Goal: Communication & Community: Answer question/provide support

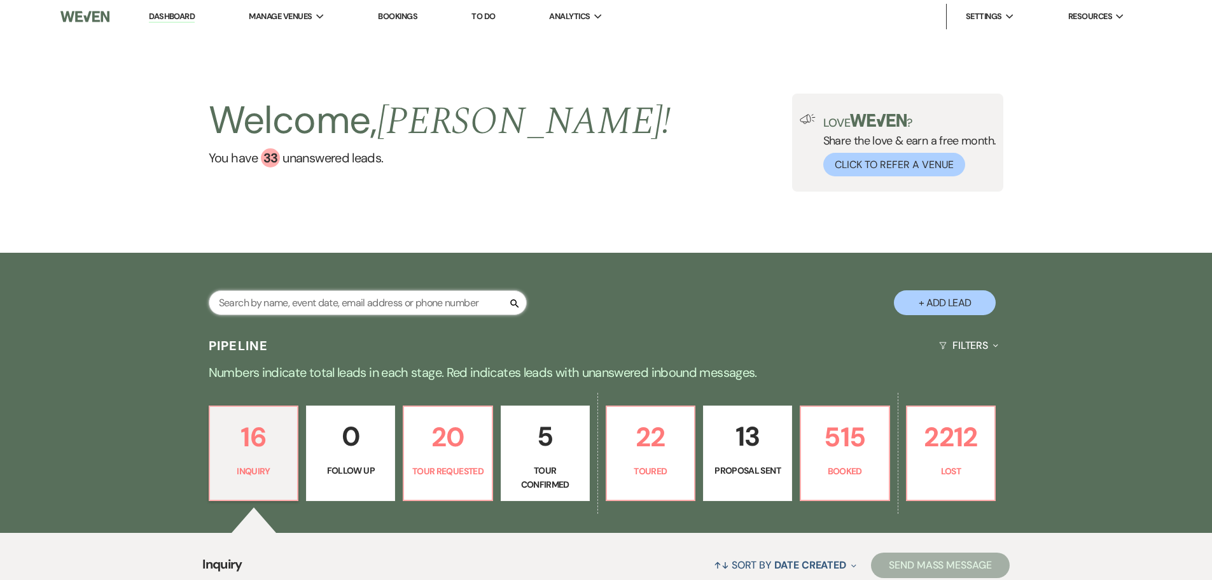
click at [353, 304] on input "text" at bounding box center [368, 302] width 318 height 25
type input "[PERSON_NAME]"
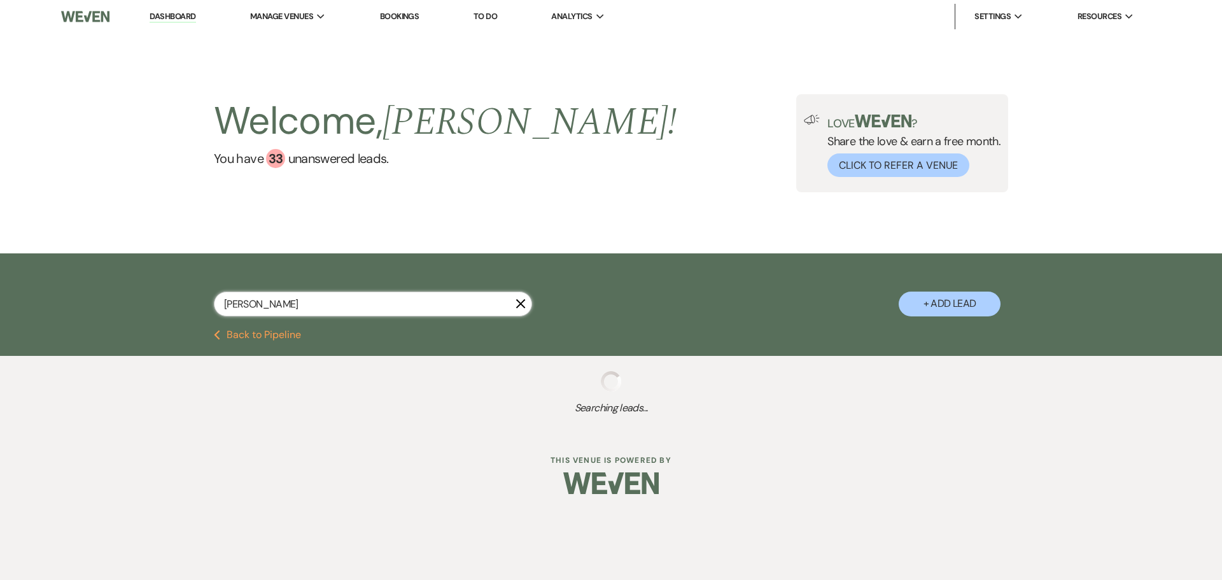
select select "8"
select select "5"
select select "8"
select select "5"
select select "8"
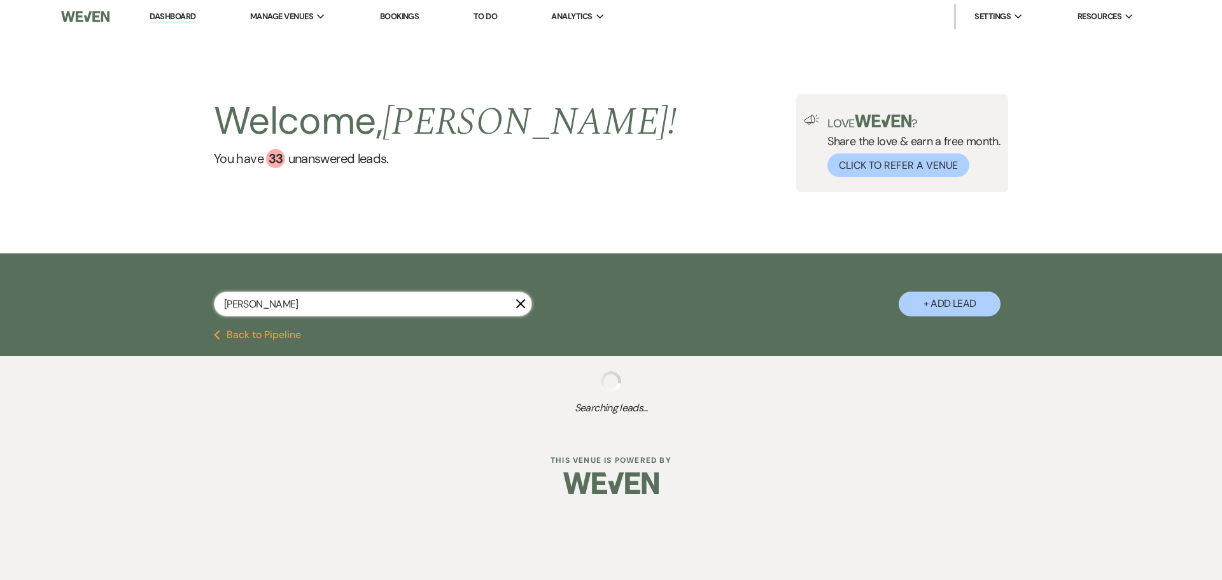
select select "5"
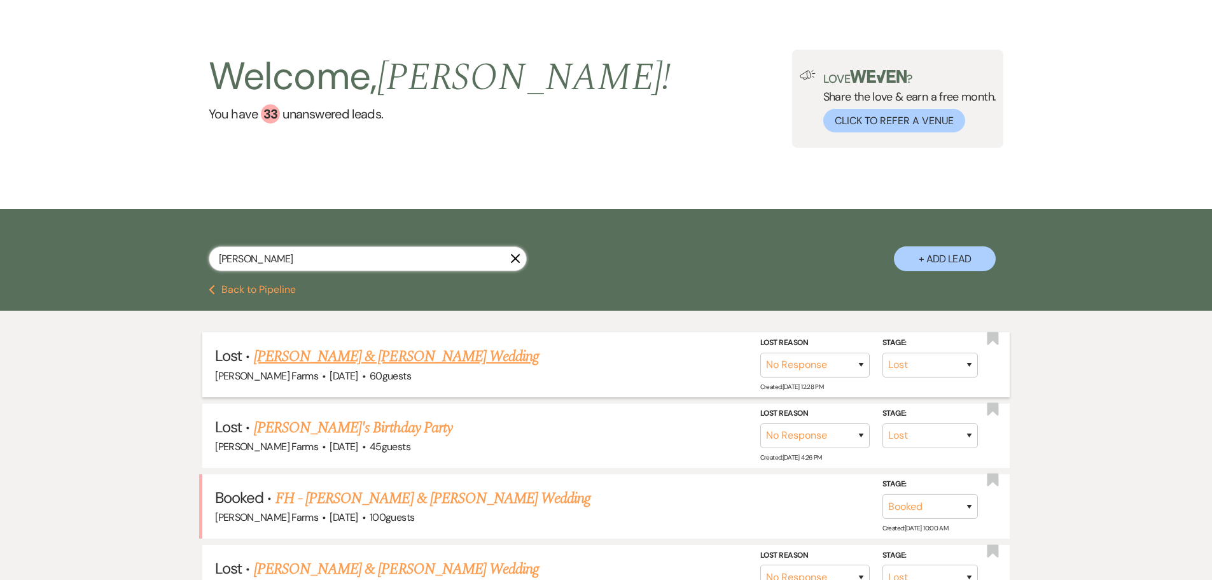
scroll to position [127, 0]
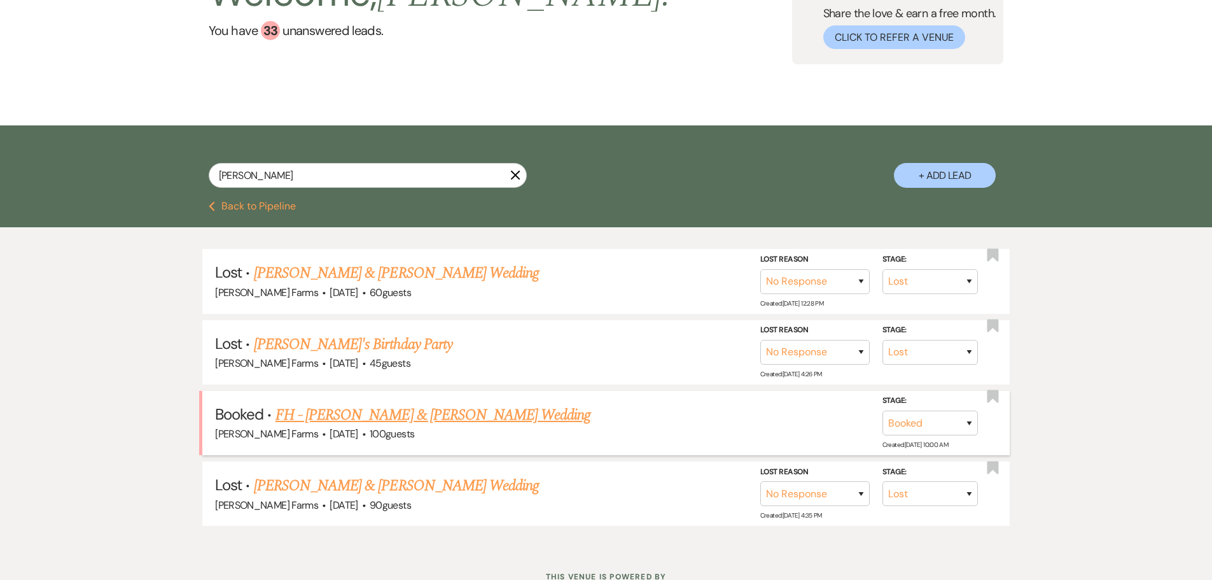
click at [401, 417] on link "FH - [PERSON_NAME] & [PERSON_NAME] Wedding" at bounding box center [434, 414] width 316 height 23
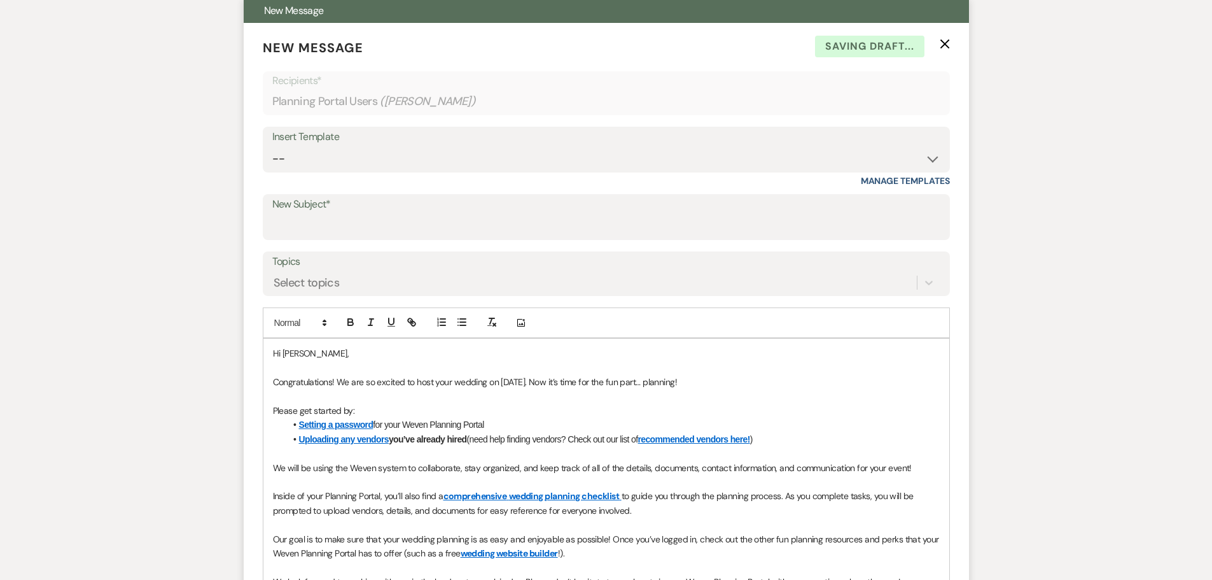
scroll to position [255, 0]
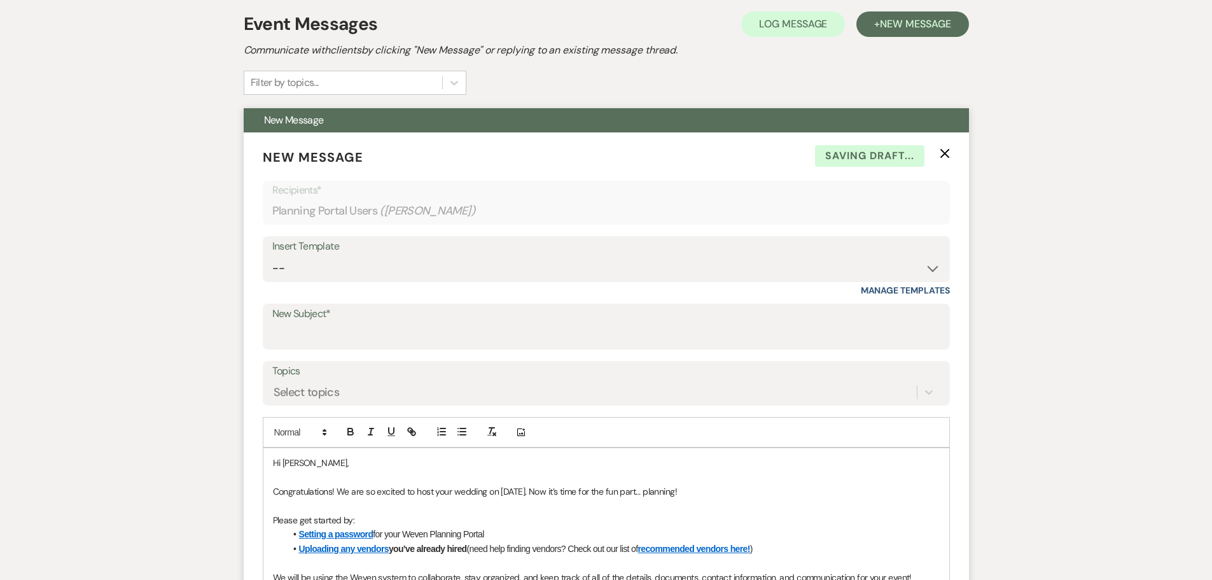
click at [945, 151] on icon "X" at bounding box center [945, 153] width 10 height 10
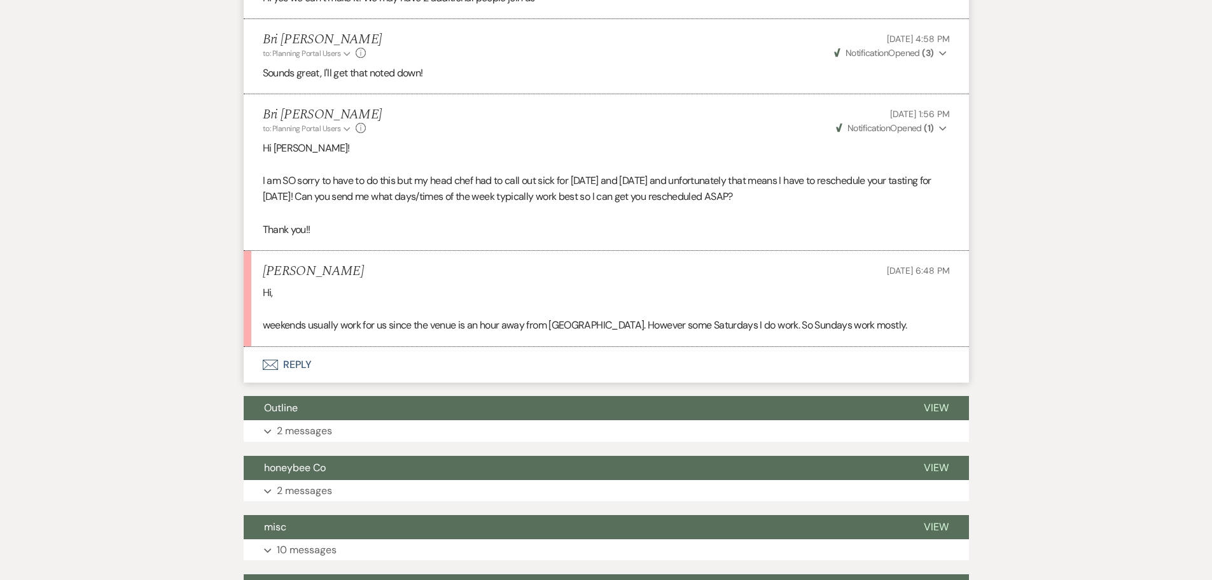
scroll to position [1527, 0]
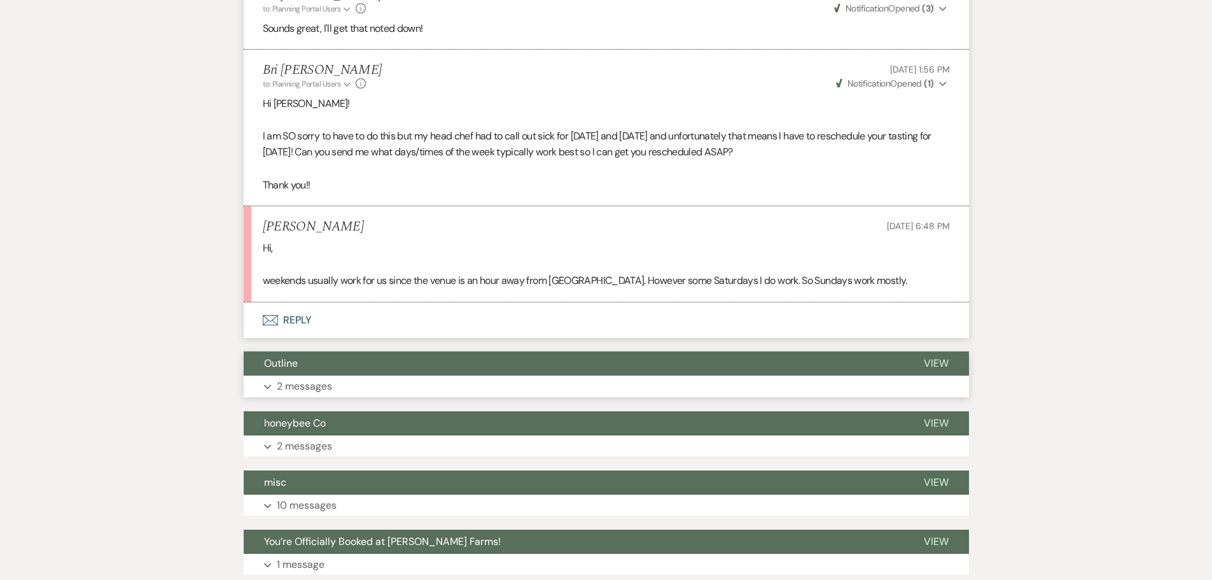
click at [362, 368] on button "Outline" at bounding box center [574, 363] width 660 height 24
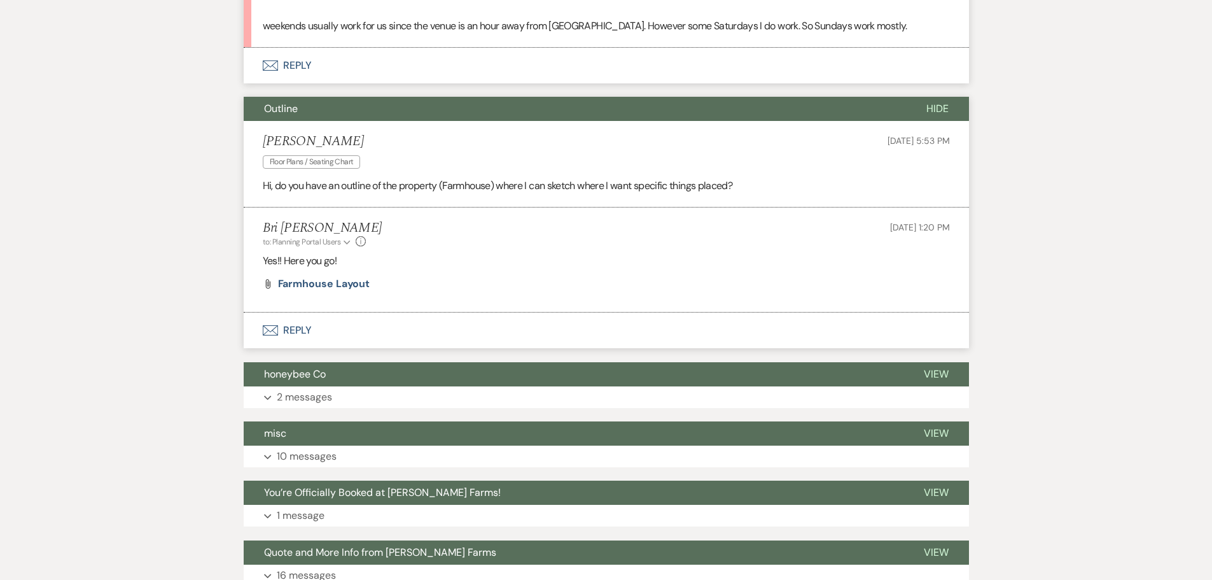
click at [277, 342] on button "Envelope Reply" at bounding box center [606, 330] width 725 height 36
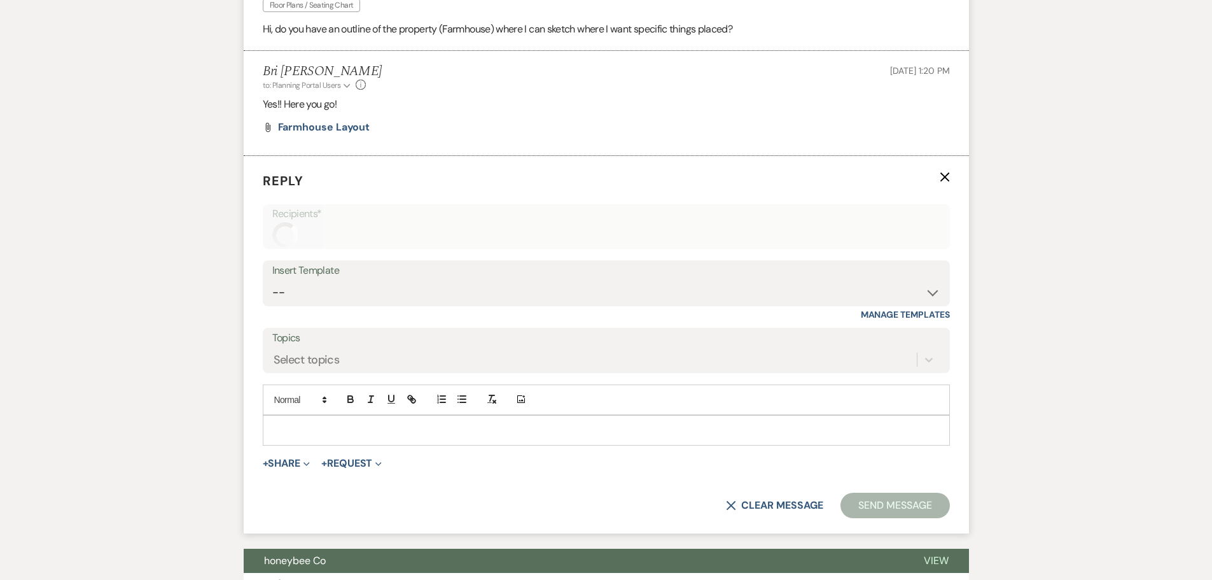
scroll to position [2057, 0]
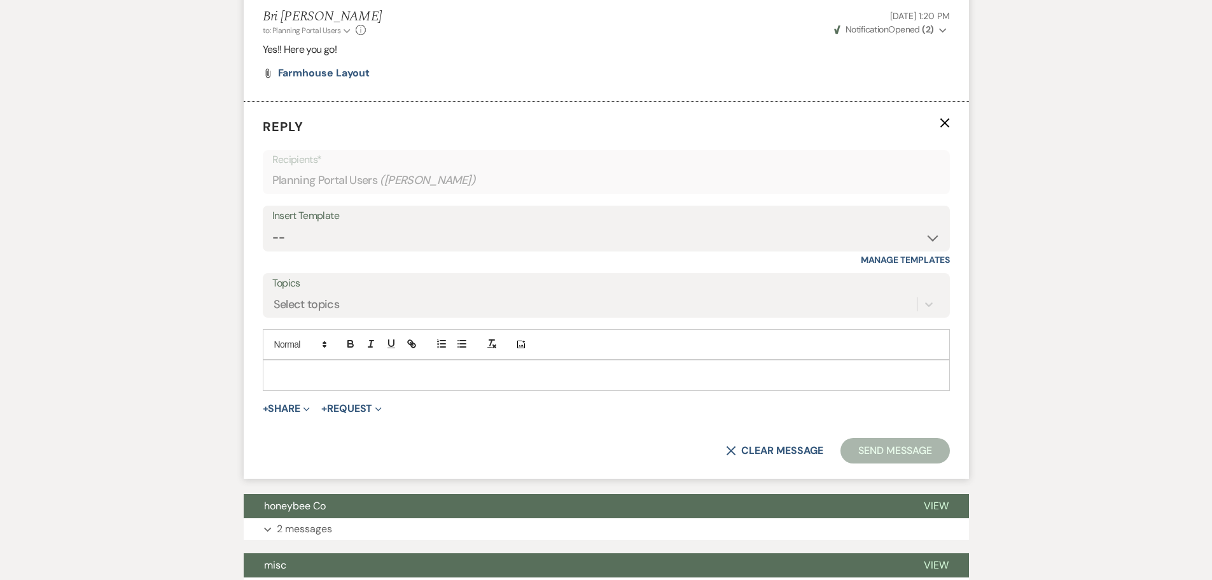
click at [297, 370] on p at bounding box center [606, 375] width 667 height 14
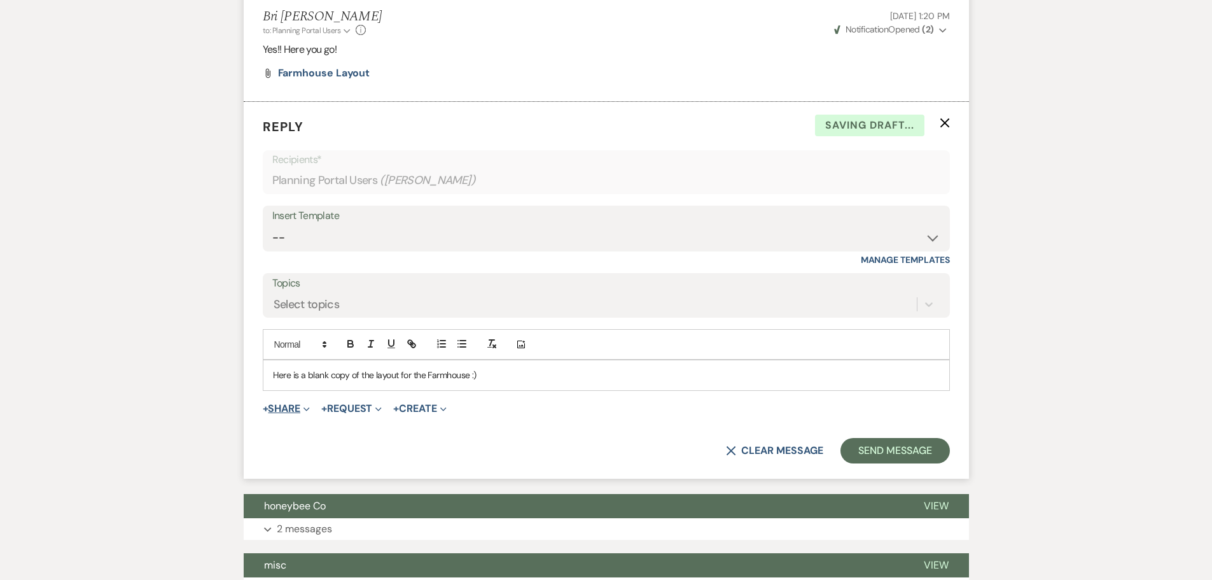
click at [305, 407] on span "Expand" at bounding box center [305, 408] width 10 height 13
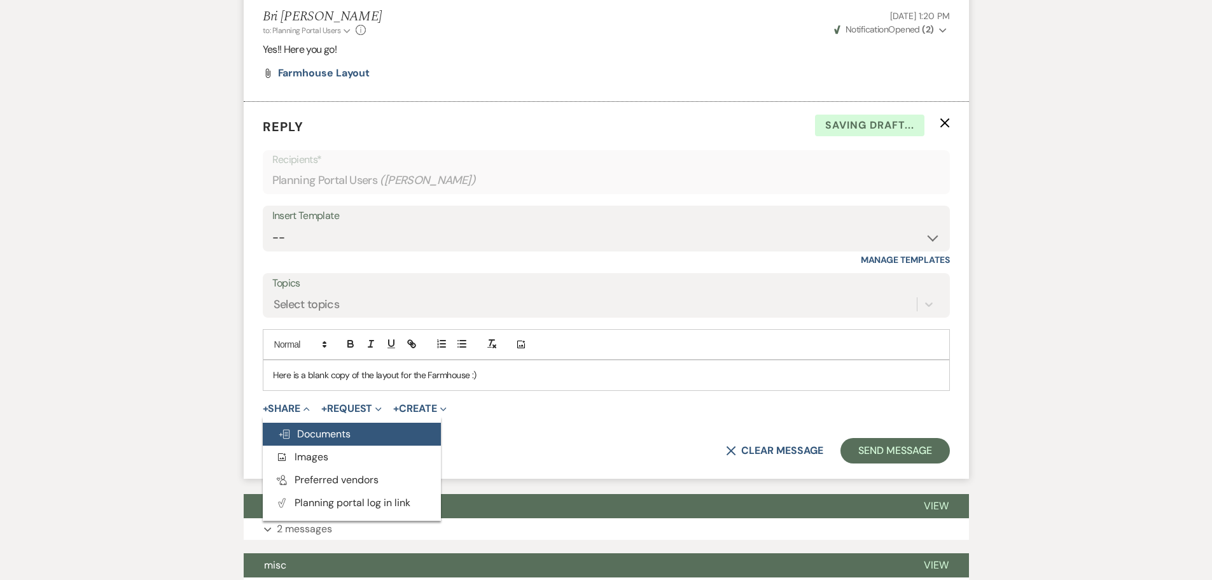
click at [307, 428] on span "Doc Upload Documents" at bounding box center [314, 433] width 73 height 13
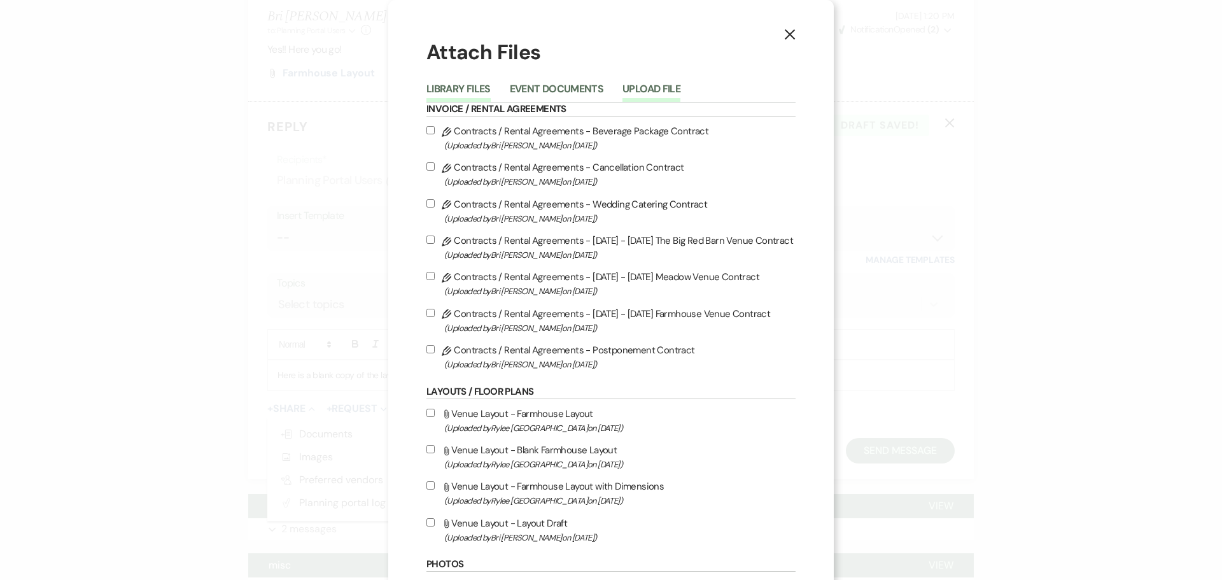
click at [664, 93] on button "Upload File" at bounding box center [651, 93] width 58 height 18
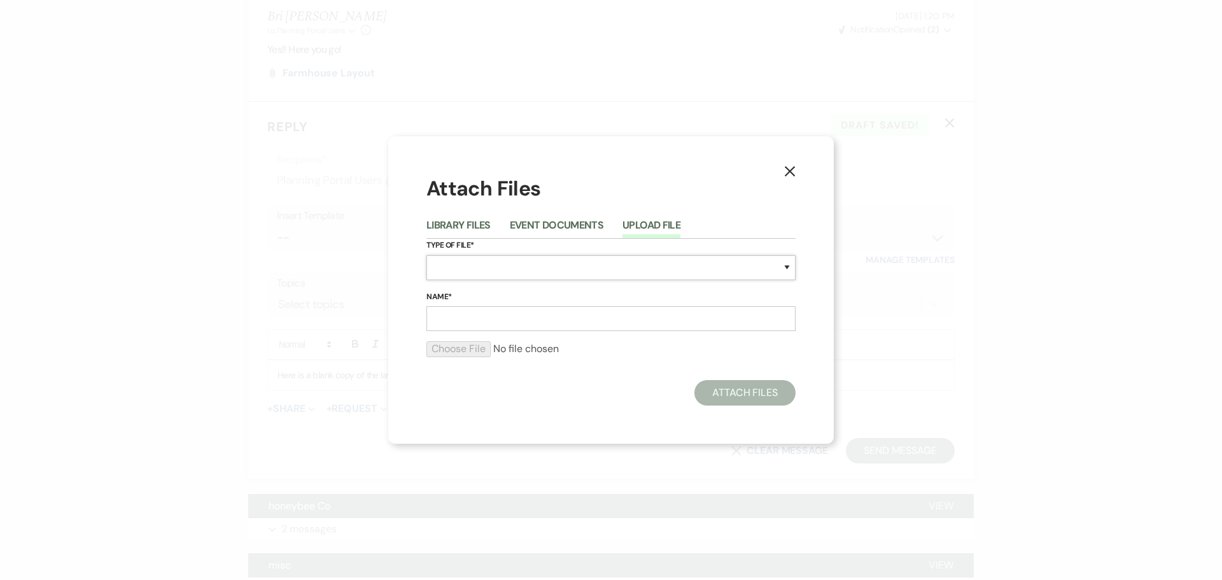
click at [479, 276] on select "Special Event Insurance Vendor Certificate of Insurance Contracts / Rental Agre…" at bounding box center [610, 267] width 369 height 25
select select "25"
click at [426, 255] on select "Special Event Insurance Vendor Certificate of Insurance Contracts / Rental Agre…" at bounding box center [610, 267] width 369 height 25
click at [447, 309] on input "Name*" at bounding box center [610, 318] width 369 height 25
type input "Farmhouse Layout"
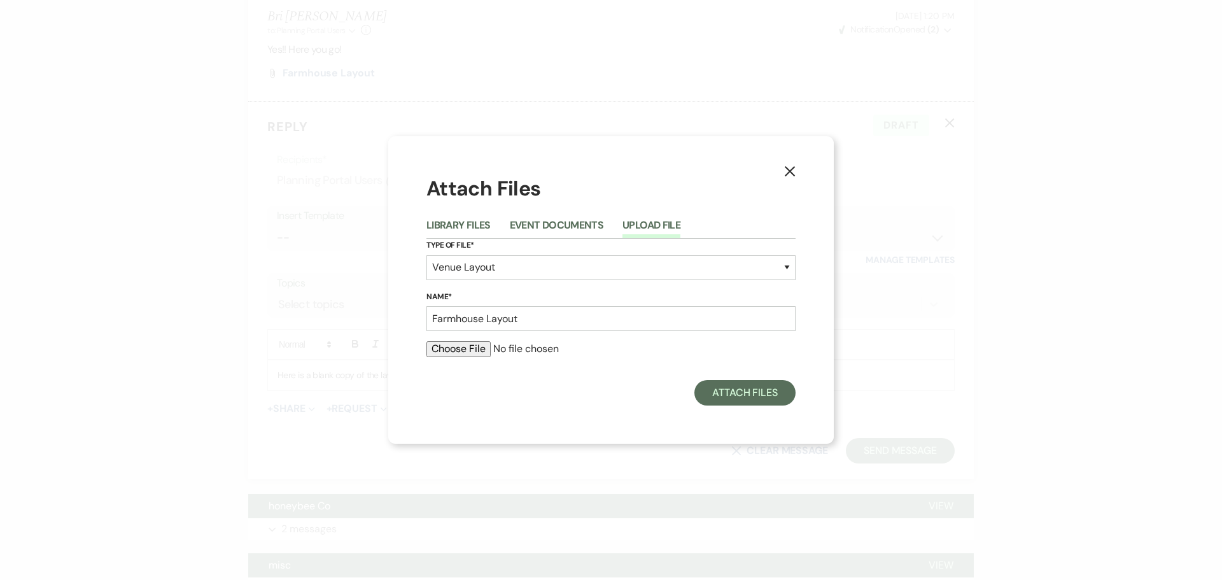
click at [445, 347] on input "file" at bounding box center [610, 348] width 369 height 15
type input "C:\fakepath\Blank FH Layout.pdf"
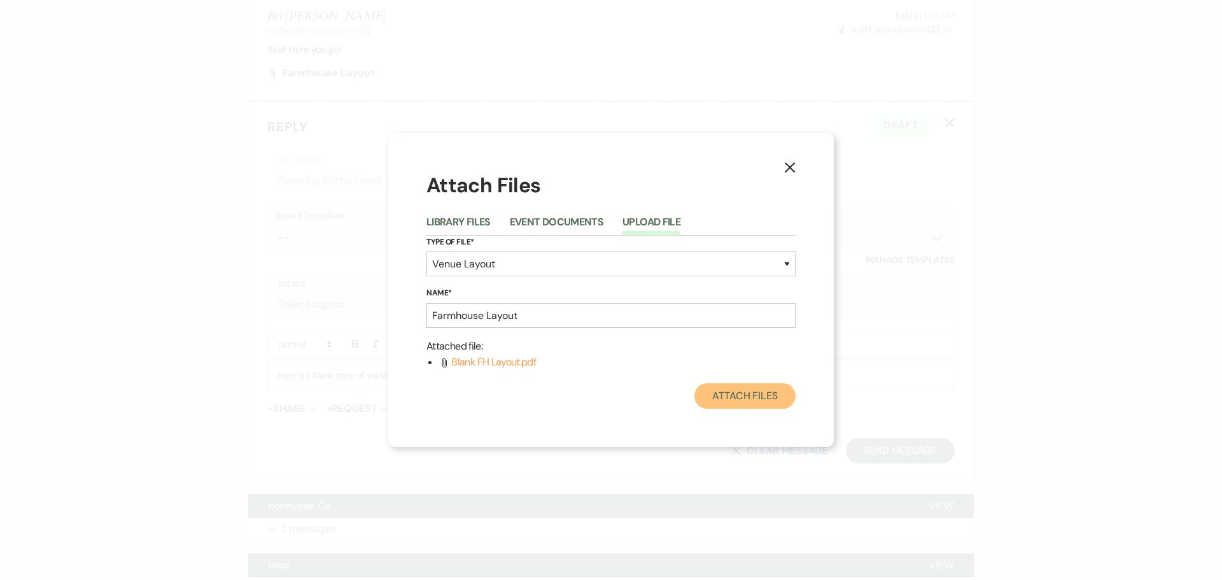
click at [738, 396] on button "Attach Files" at bounding box center [744, 395] width 101 height 25
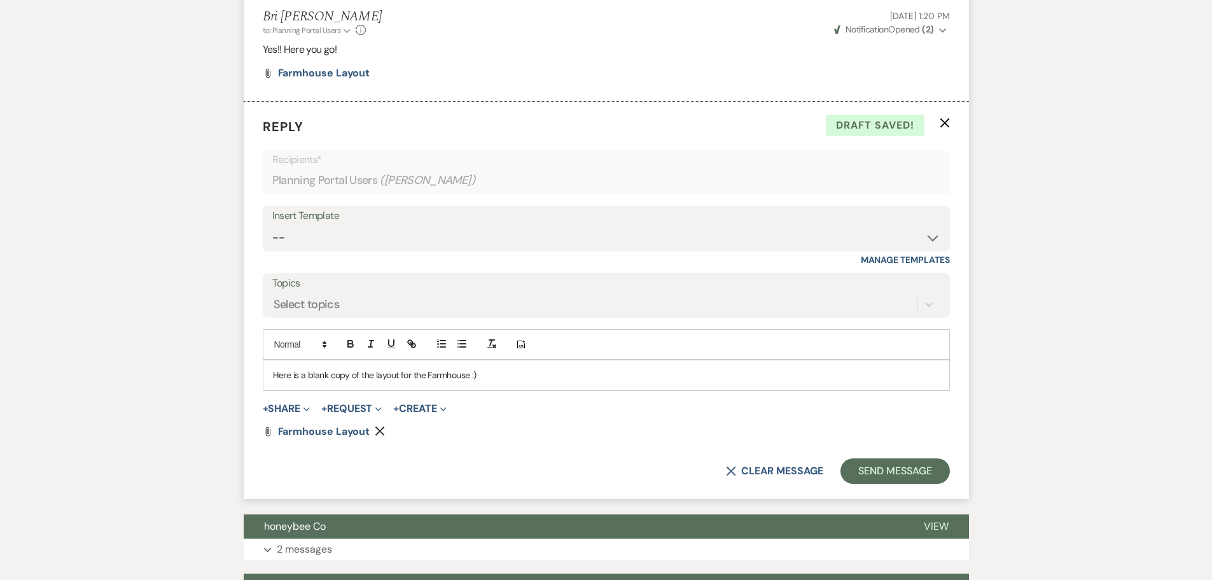
click at [270, 374] on div "Here is a blank copy of the layout for the Farmhouse :)" at bounding box center [606, 374] width 686 height 29
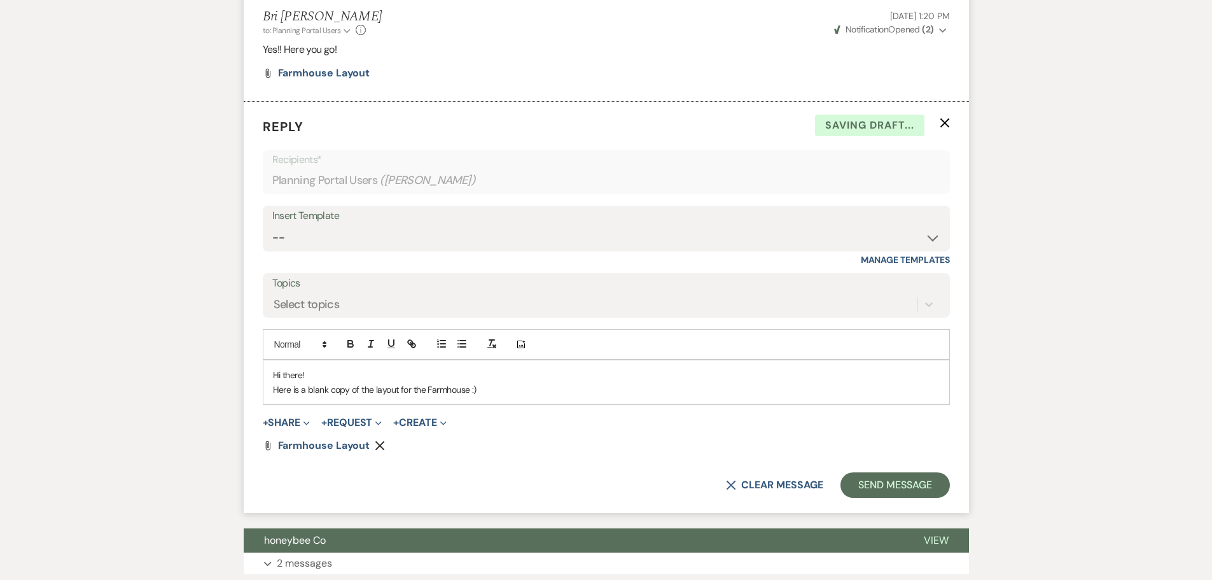
click at [506, 395] on p "Here is a blank copy of the layout for the Farmhouse :)" at bounding box center [606, 389] width 667 height 14
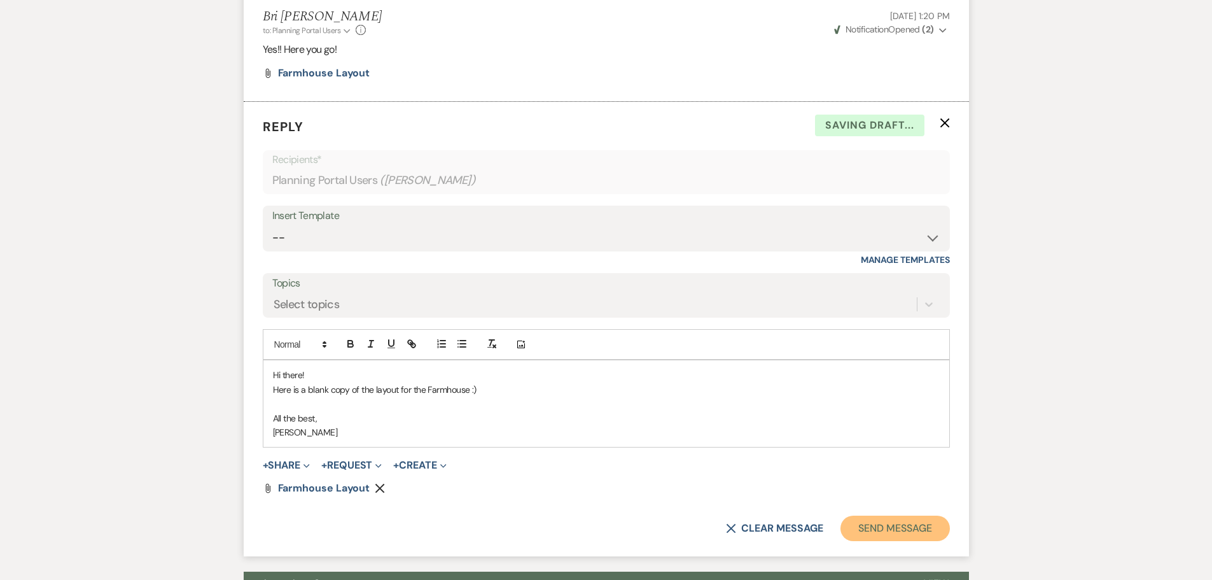
click at [886, 521] on button "Send Message" at bounding box center [895, 527] width 109 height 25
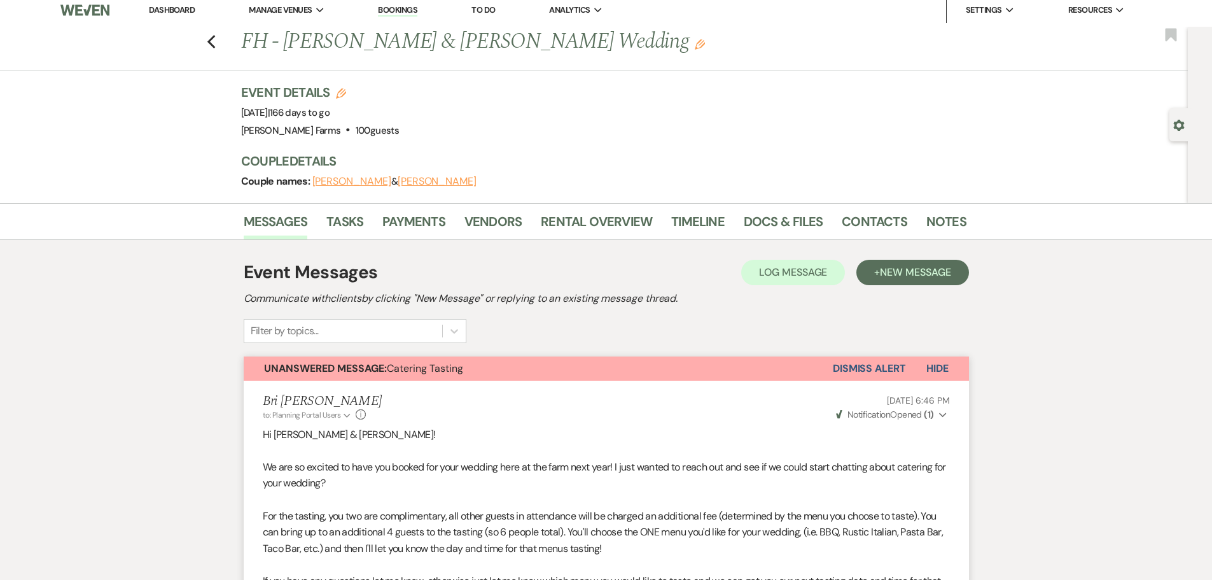
scroll to position [0, 0]
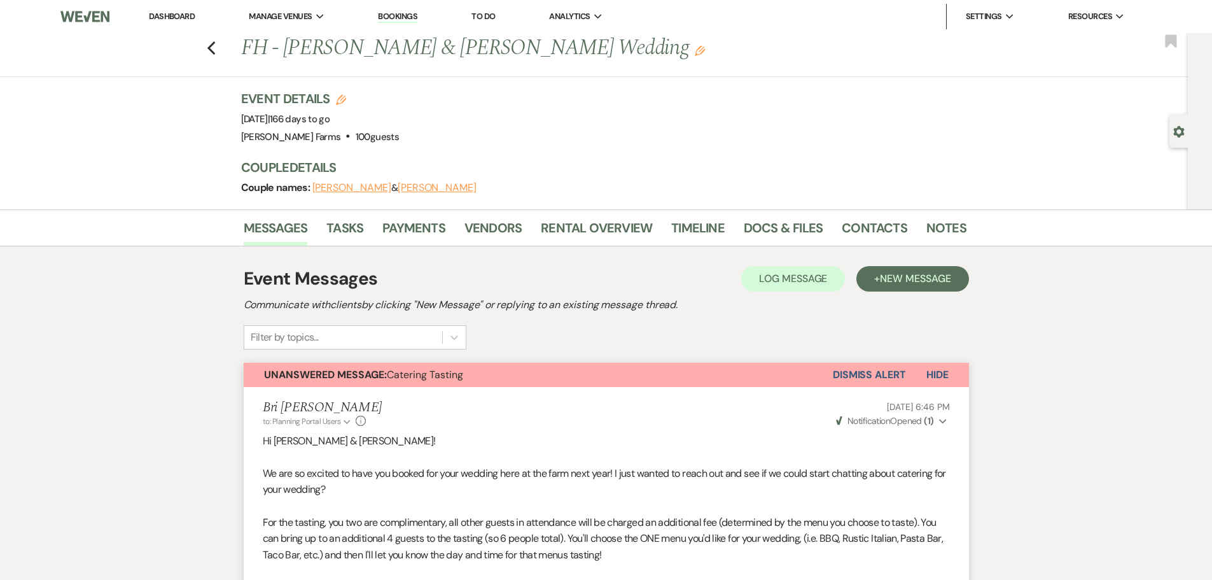
click at [157, 13] on link "Dashboard" at bounding box center [172, 16] width 46 height 11
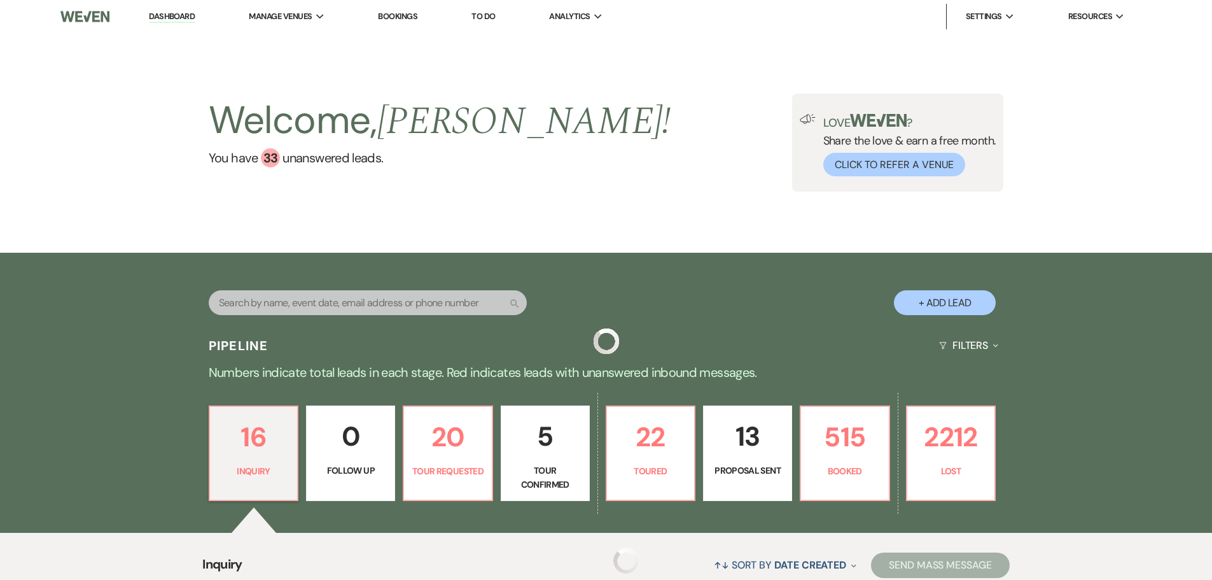
click at [252, 300] on input "text" at bounding box center [368, 302] width 318 height 25
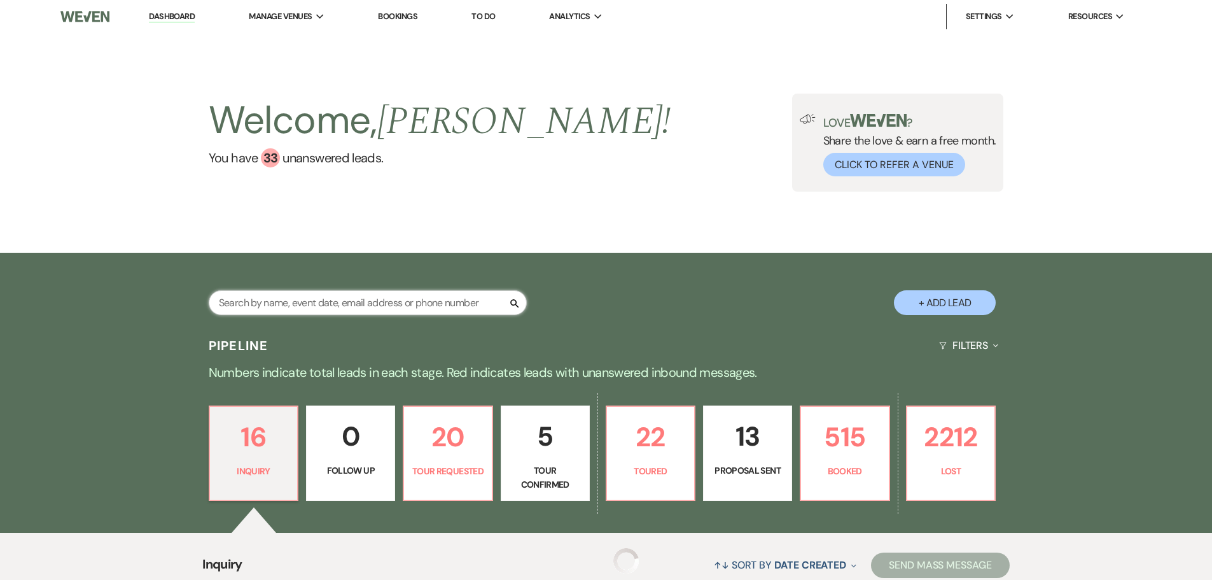
click at [252, 304] on input "text" at bounding box center [368, 302] width 318 height 25
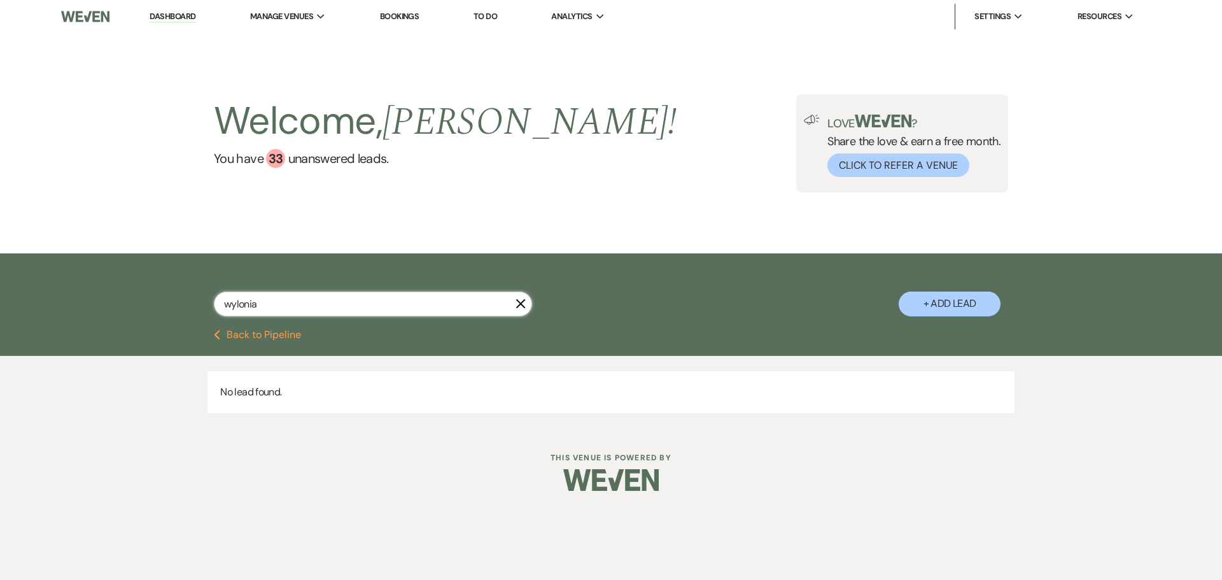
drag, startPoint x: 281, startPoint y: 304, endPoint x: 160, endPoint y: 293, distance: 121.4
click at [160, 293] on div "wylonia X + Add Lead" at bounding box center [611, 293] width 916 height 67
type input "t"
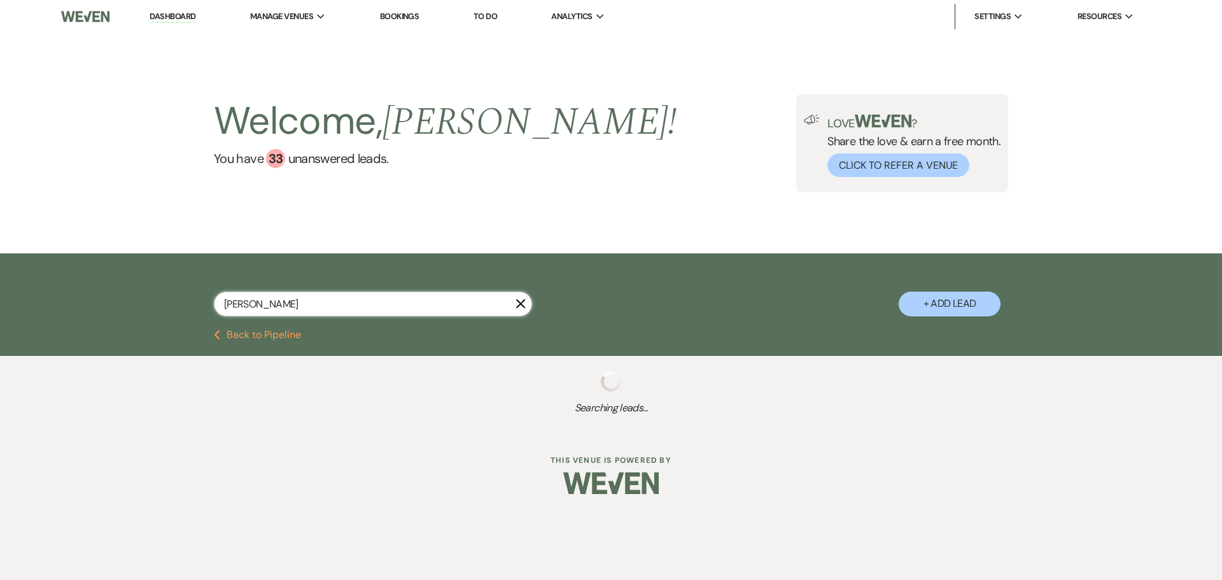
type input "[PERSON_NAME]"
select select "8"
select select "5"
select select "8"
select select "5"
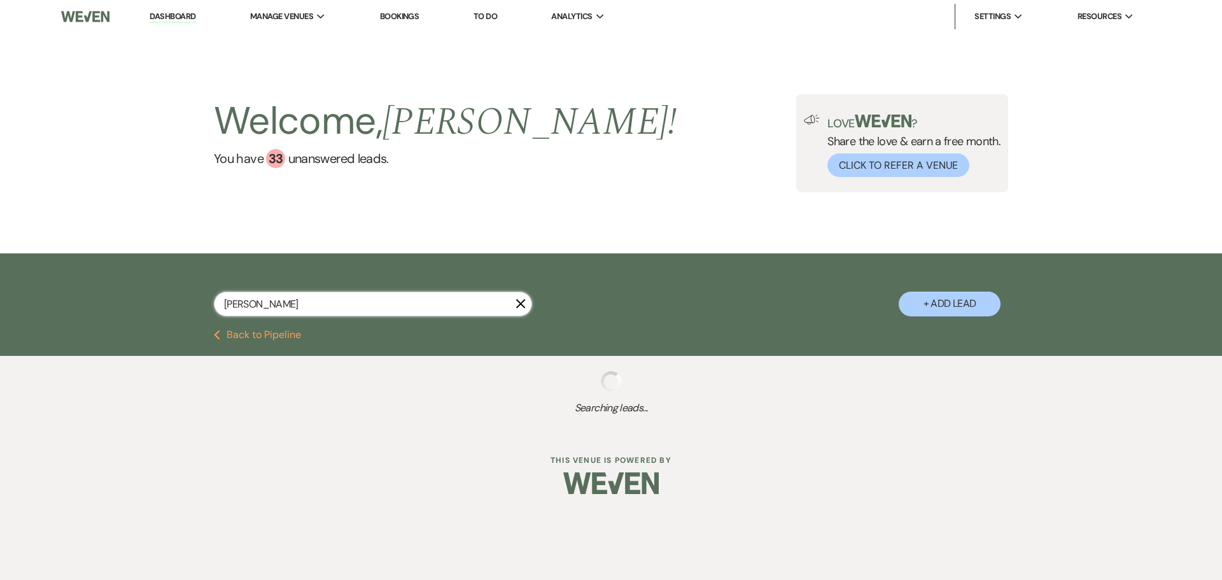
select select "8"
select select "5"
select select "8"
select select "5"
select select "8"
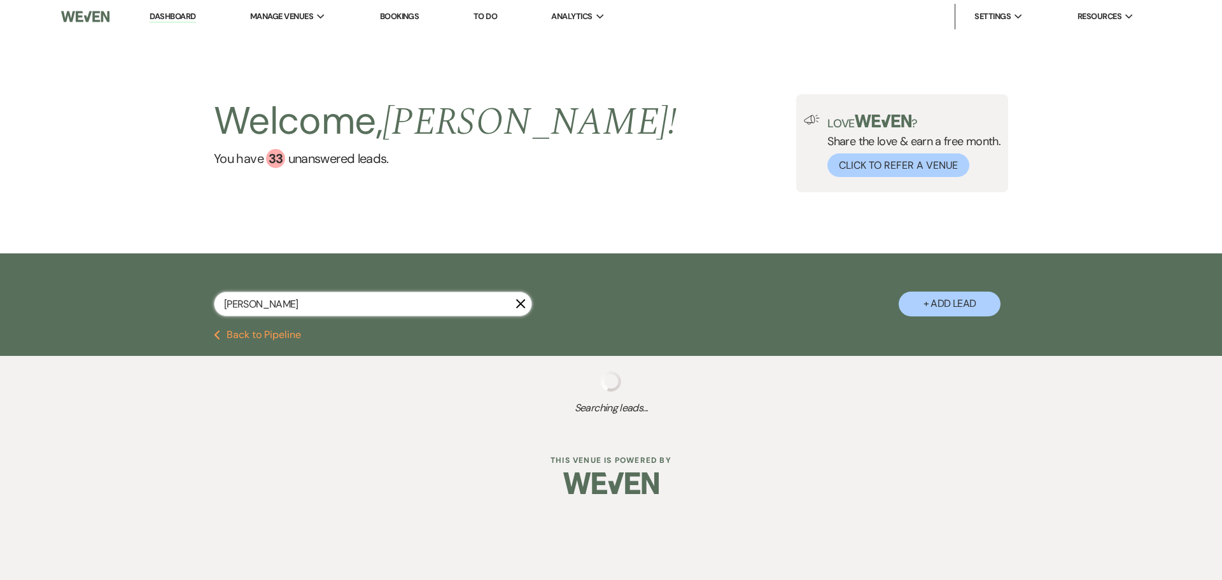
select select "5"
select select "8"
select select "1"
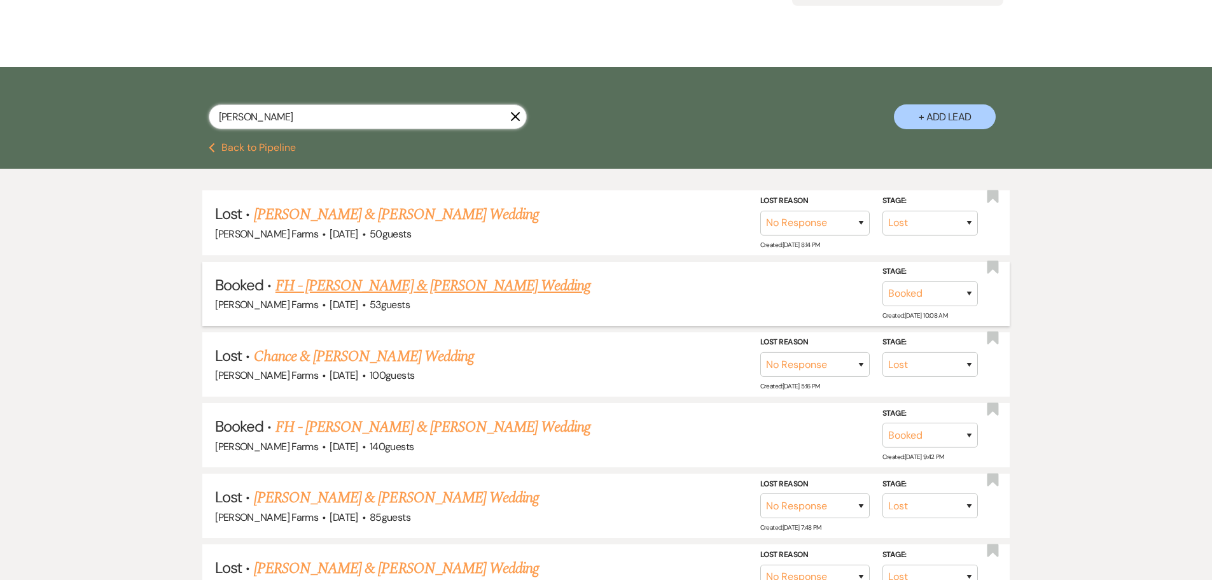
scroll to position [382, 0]
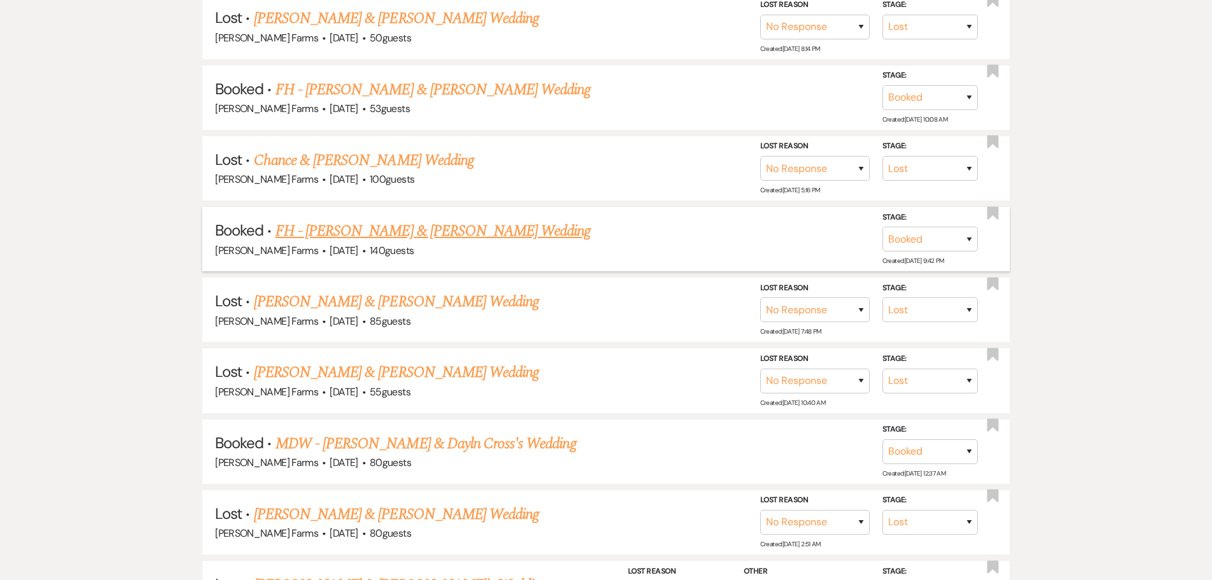
click at [416, 235] on link "FH - [PERSON_NAME] & [PERSON_NAME] Wedding" at bounding box center [434, 231] width 316 height 23
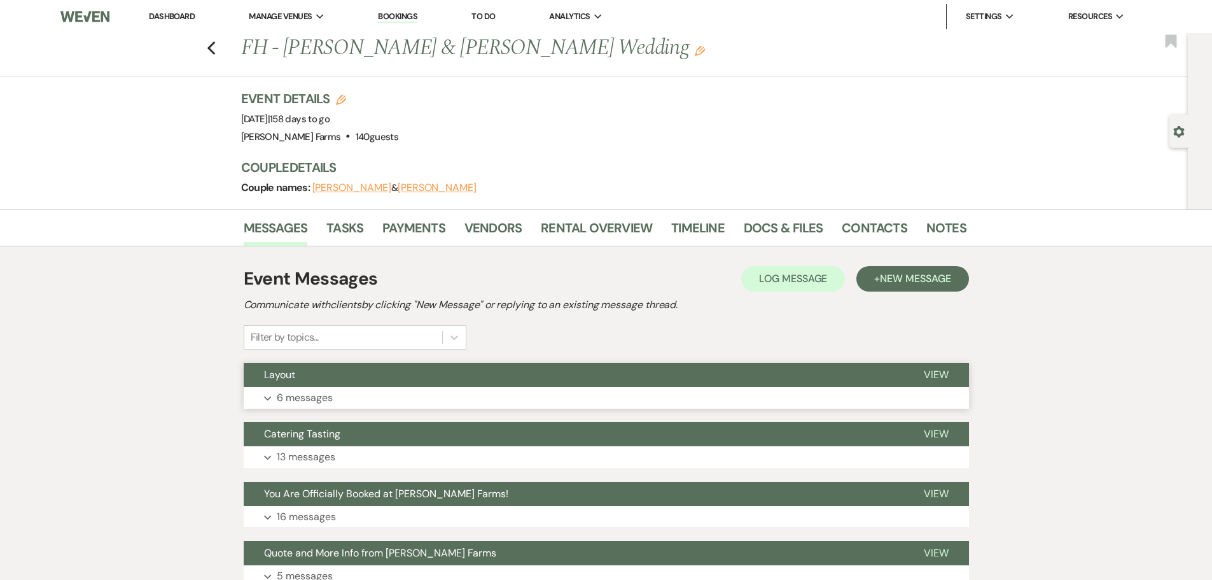
click at [337, 403] on button "Expand 6 messages" at bounding box center [606, 398] width 725 height 22
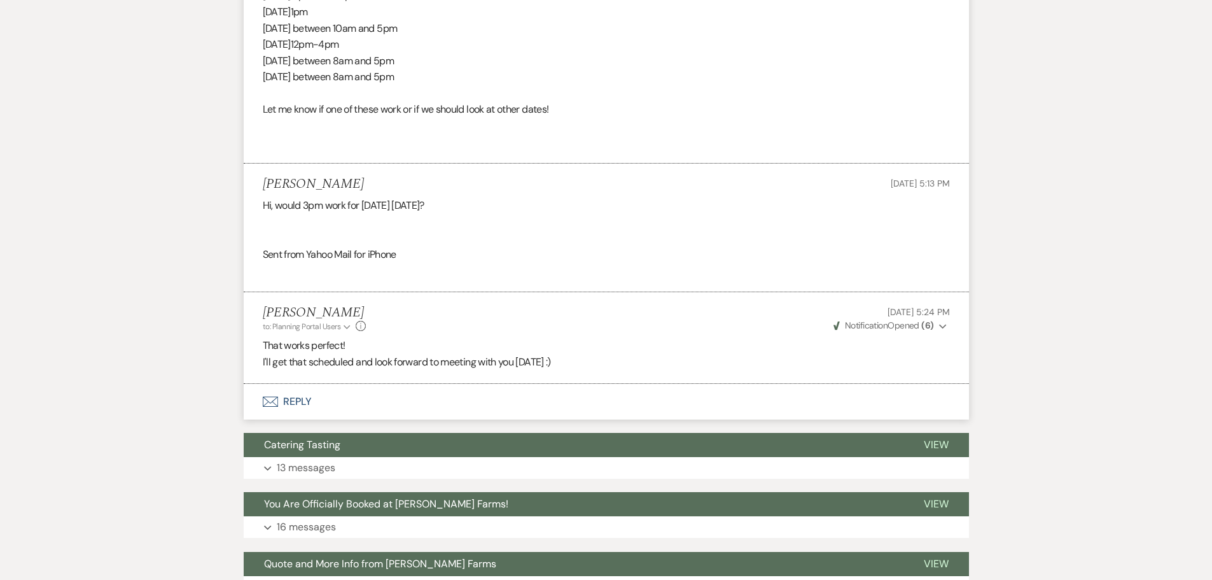
scroll to position [1083, 0]
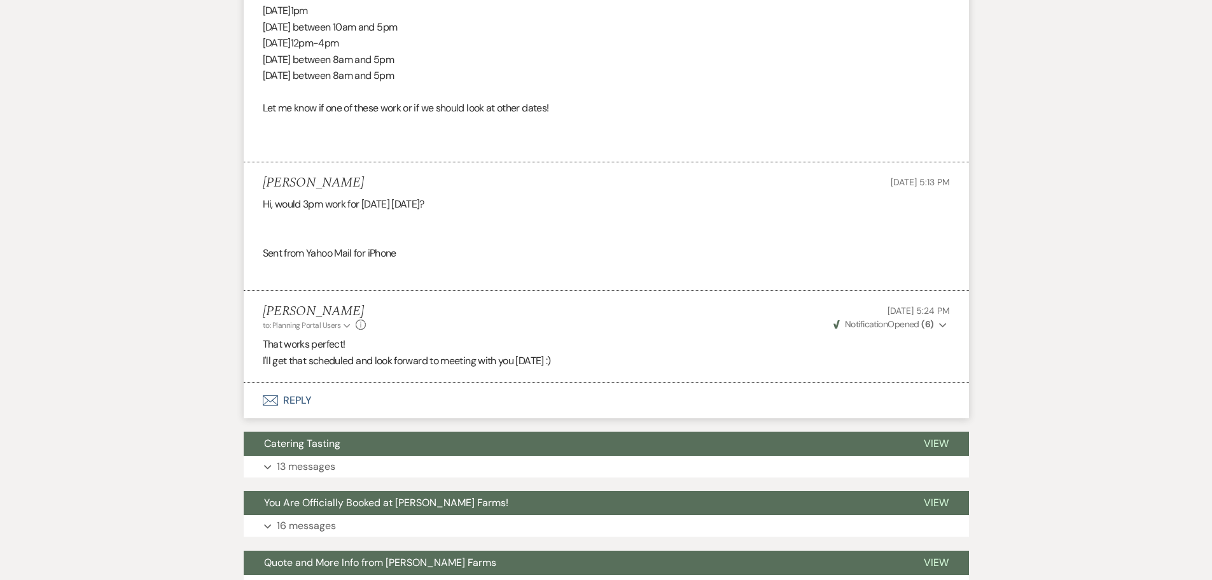
click at [369, 389] on button "Envelope Reply" at bounding box center [606, 400] width 725 height 36
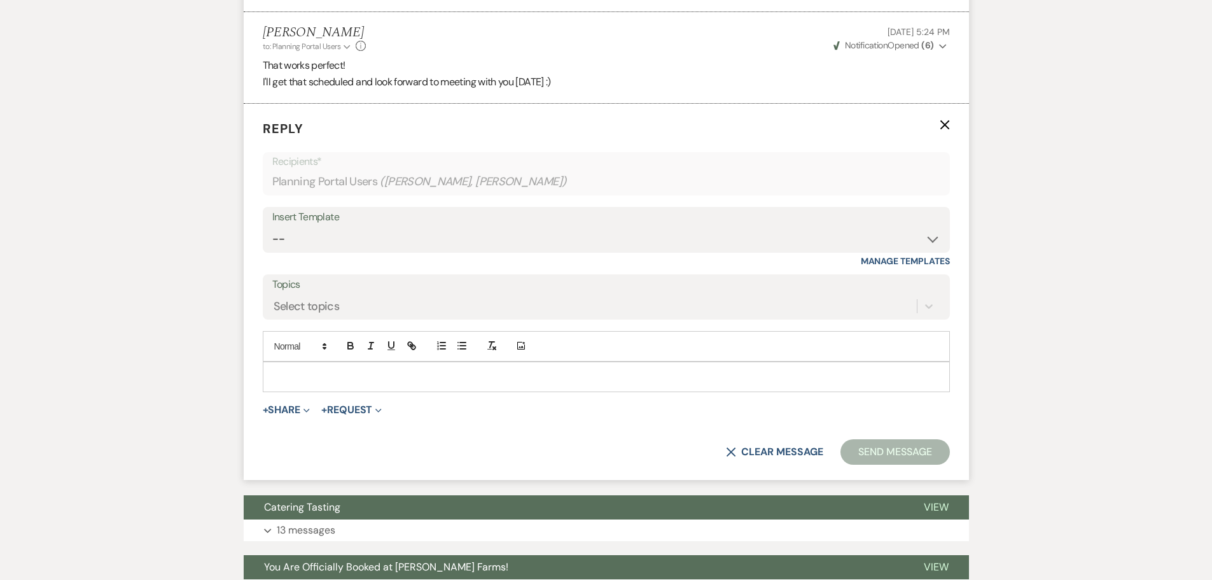
scroll to position [1364, 0]
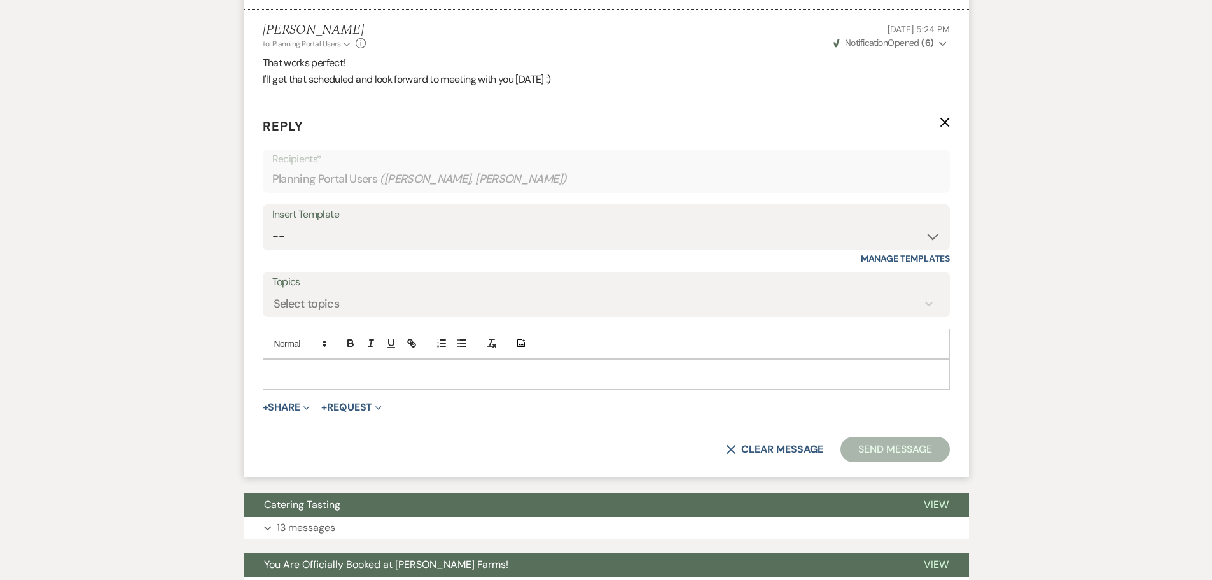
click at [339, 381] on p at bounding box center [606, 374] width 667 height 14
click at [310, 410] on icon "Expand" at bounding box center [307, 408] width 6 height 6
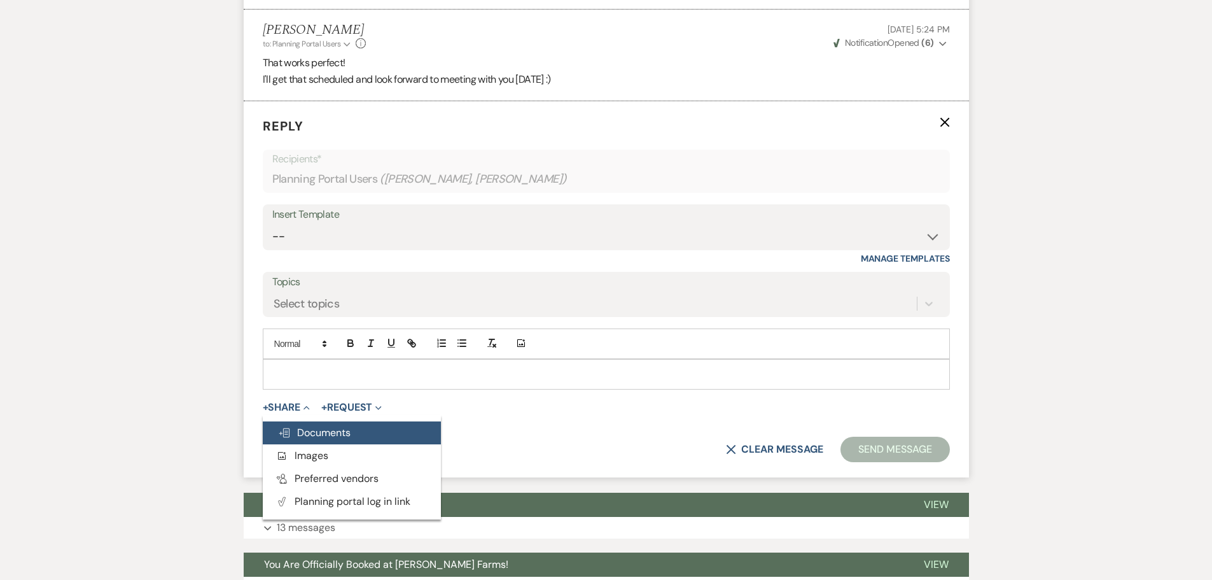
drag, startPoint x: 297, startPoint y: 447, endPoint x: 299, endPoint y: 435, distance: 11.7
click at [299, 435] on div "Doc Upload Documents Add Photo Images Pref Vendors Preferred vendors Plan Porta…" at bounding box center [352, 467] width 178 height 92
click at [299, 435] on span "Doc Upload Documents" at bounding box center [314, 432] width 73 height 13
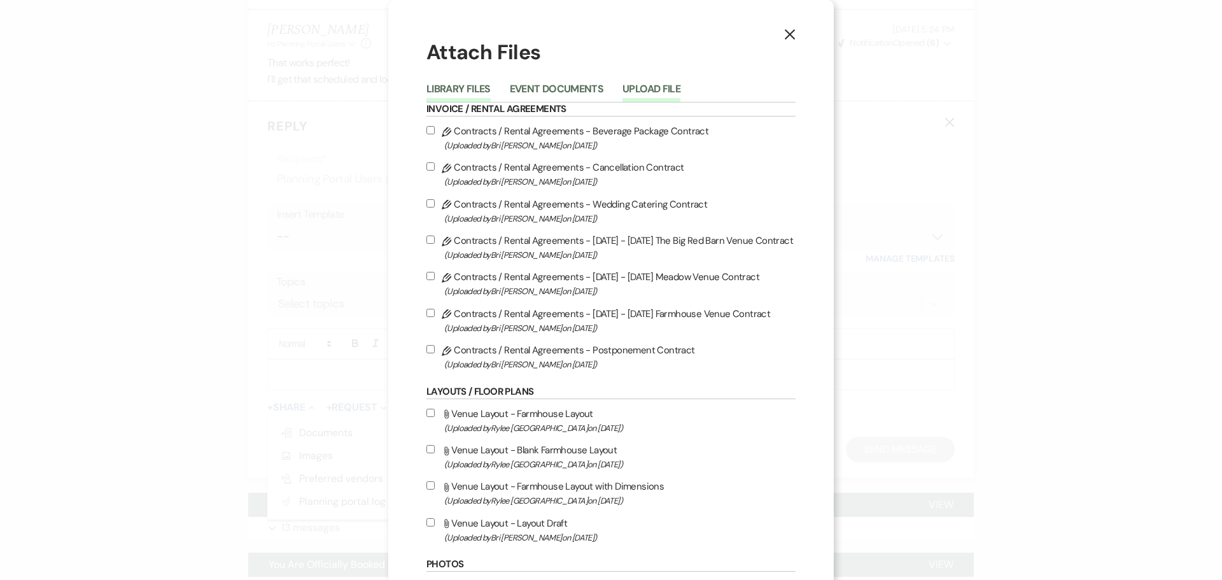
click at [638, 91] on button "Upload File" at bounding box center [651, 93] width 58 height 18
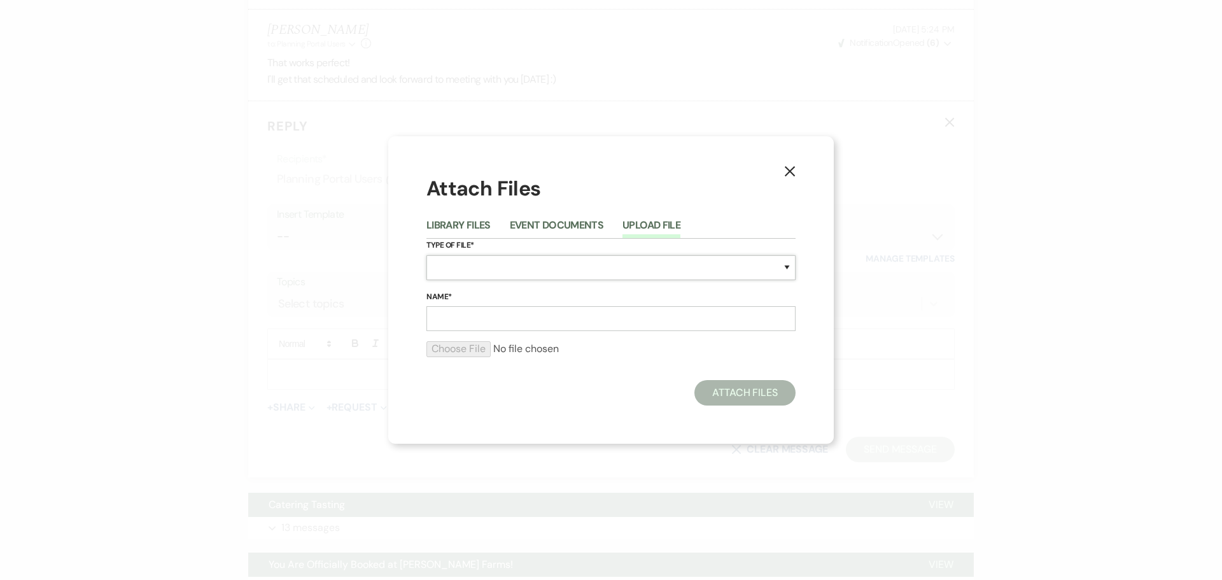
click at [487, 263] on select "Special Event Insurance Vendor Certificate of Insurance Contracts / Rental Agre…" at bounding box center [610, 267] width 369 height 25
select select "25"
click at [426, 255] on select "Special Event Insurance Vendor Certificate of Insurance Contracts / Rental Agre…" at bounding box center [610, 267] width 369 height 25
click at [470, 317] on input "Name*" at bounding box center [610, 318] width 369 height 25
type input "Farmhouse Layout Samples"
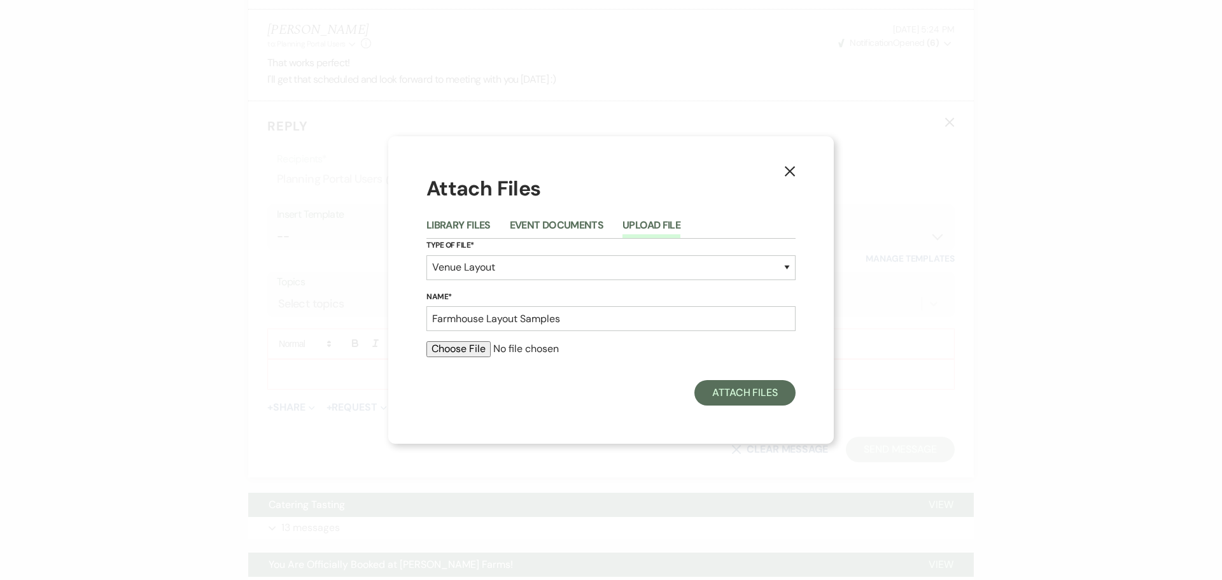
click at [454, 350] on input "file" at bounding box center [610, 348] width 369 height 15
type input "C:\fakepath\Ross_Wylonia Sample Layouts.pdf"
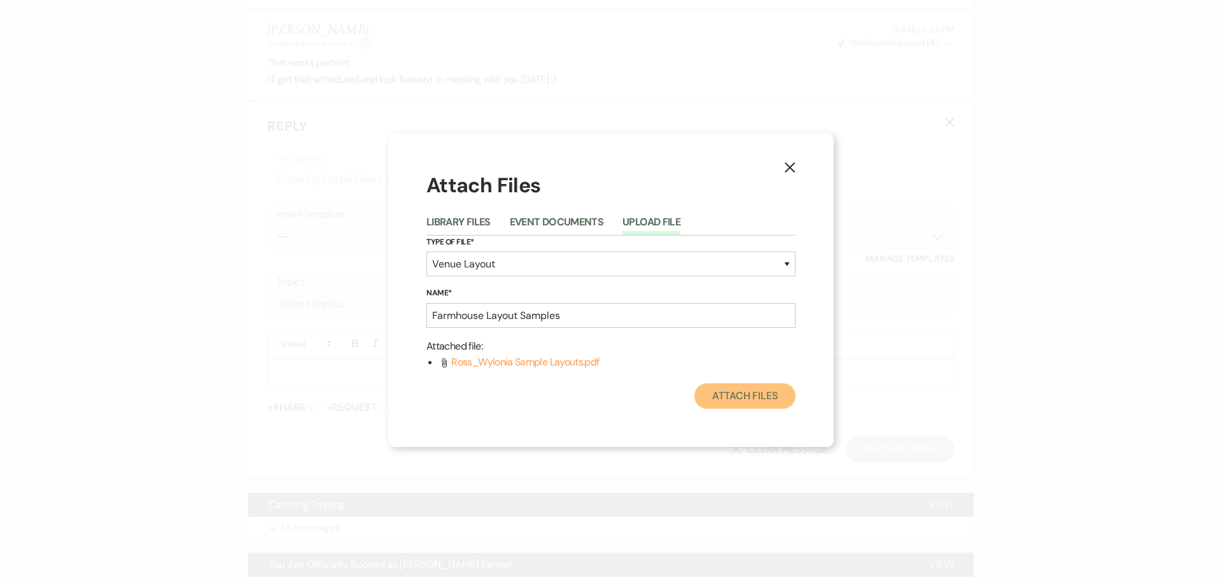
click at [752, 398] on button "Attach Files" at bounding box center [744, 395] width 101 height 25
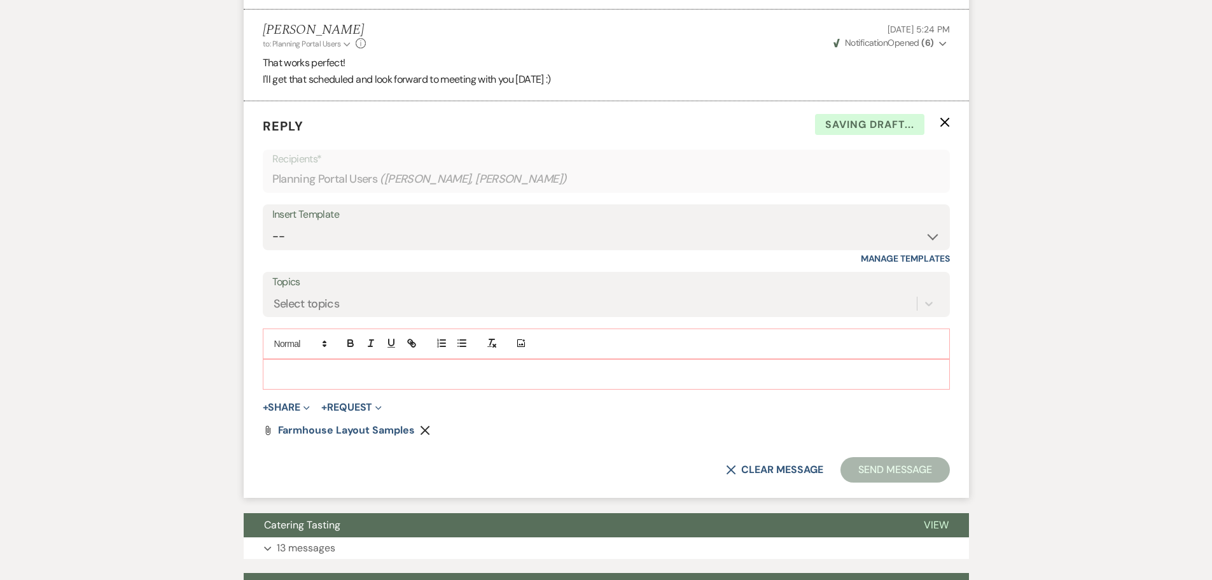
click at [318, 366] on div at bounding box center [606, 374] width 686 height 29
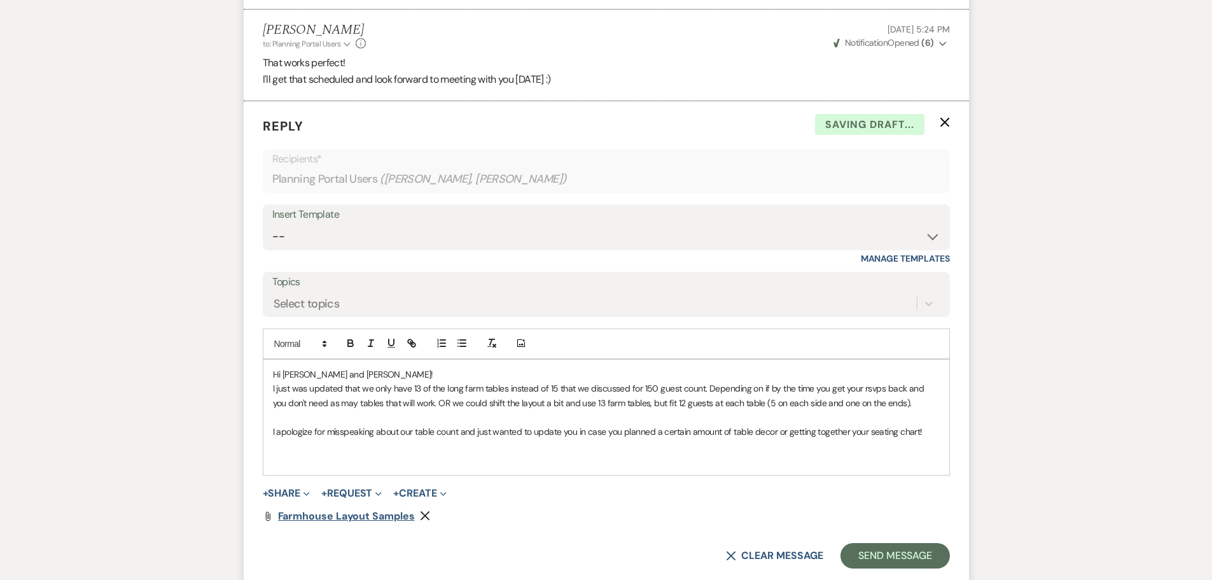
click at [379, 519] on span "Farmhouse Layout Samples" at bounding box center [346, 515] width 137 height 13
click at [294, 458] on p at bounding box center [606, 459] width 667 height 14
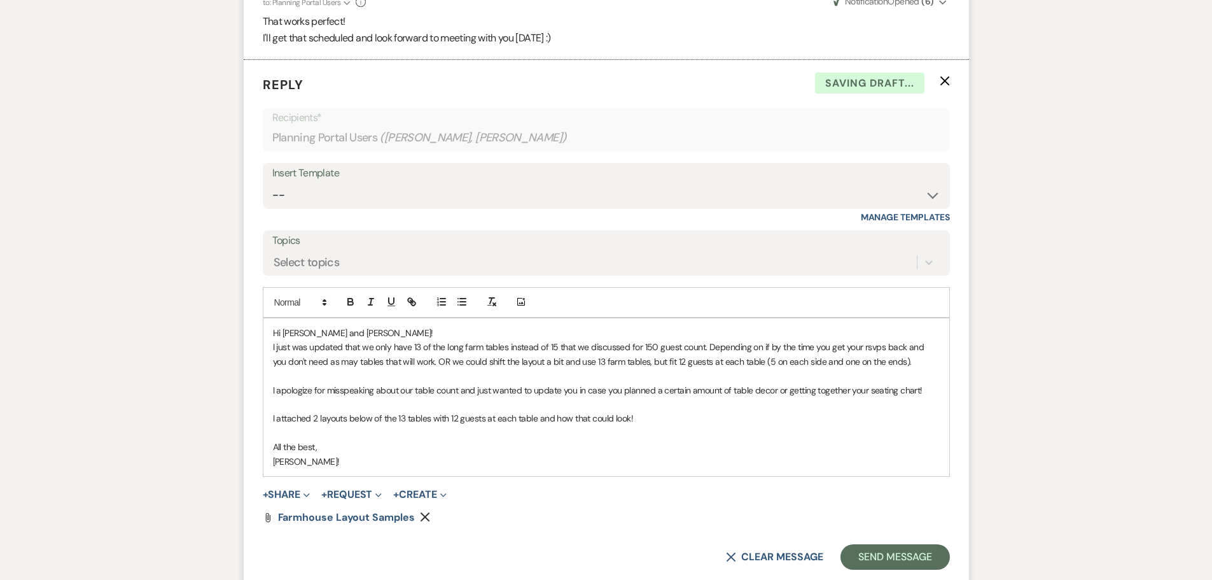
scroll to position [1428, 0]
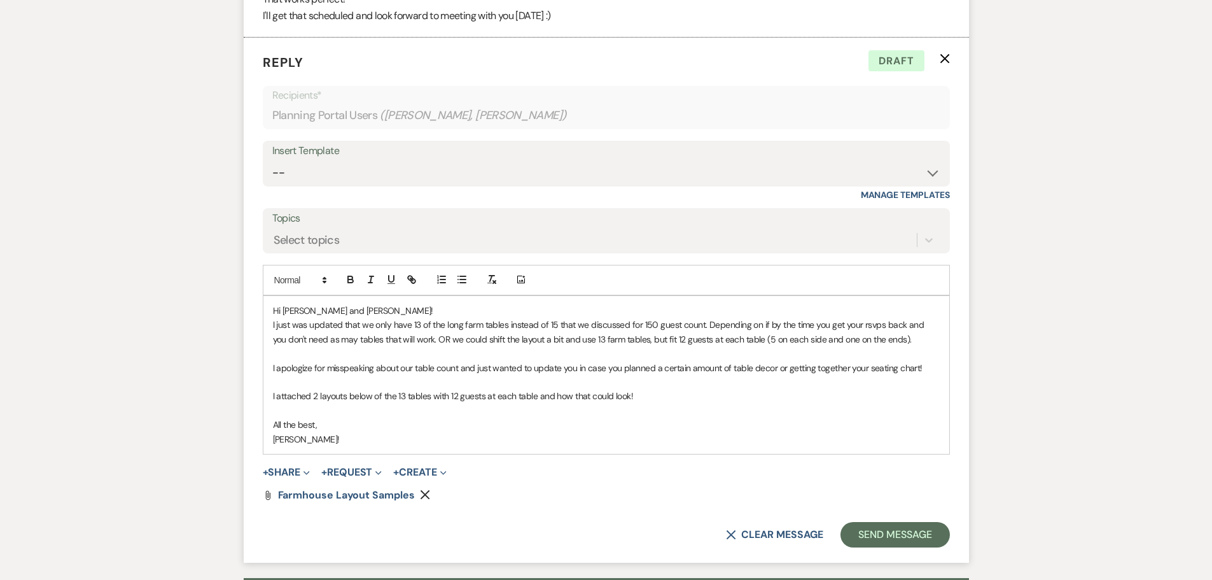
click at [578, 341] on p "I just was updated that we only have 13 of the long farm tables instead of 15 t…" at bounding box center [606, 332] width 667 height 29
click at [270, 395] on div "Hi [PERSON_NAME] and [PERSON_NAME]! I just was updated that we only have 13 of …" at bounding box center [606, 375] width 686 height 158
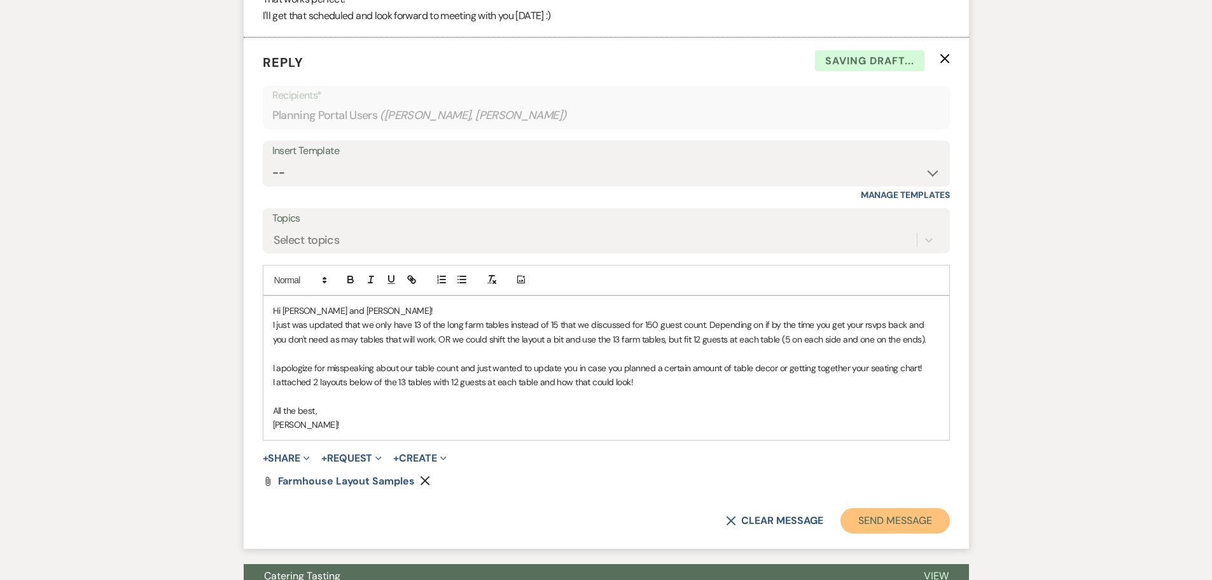
click at [892, 525] on button "Send Message" at bounding box center [895, 520] width 109 height 25
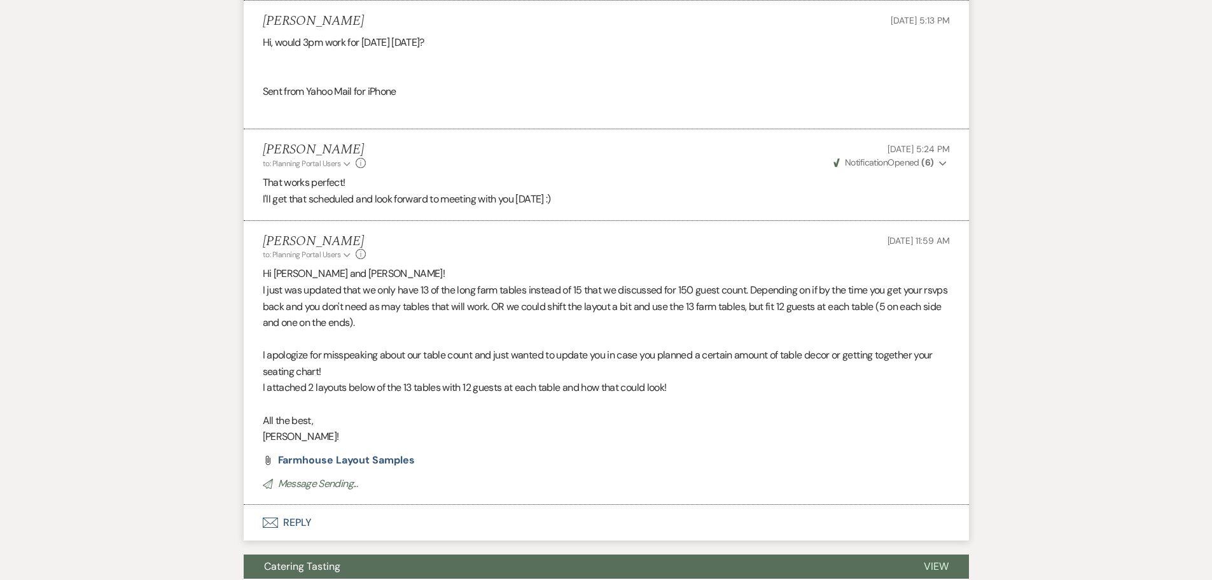
scroll to position [1237, 0]
